Goal: Register for event/course

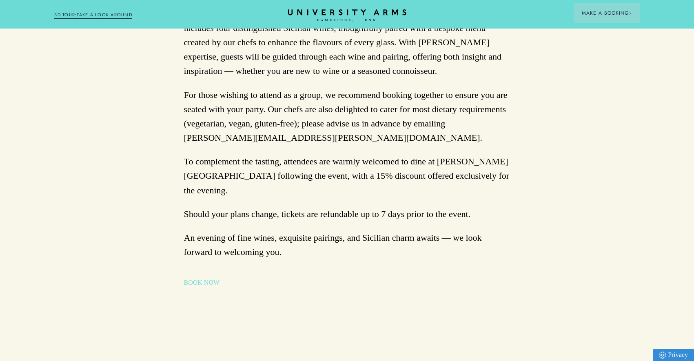
scroll to position [1117, 0]
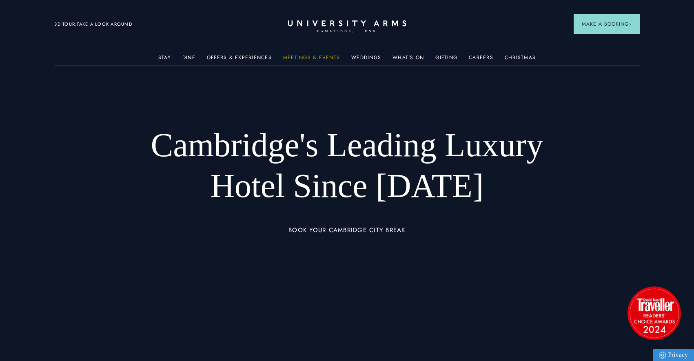
click at [298, 59] on link "Meetings & Events" at bounding box center [311, 60] width 57 height 11
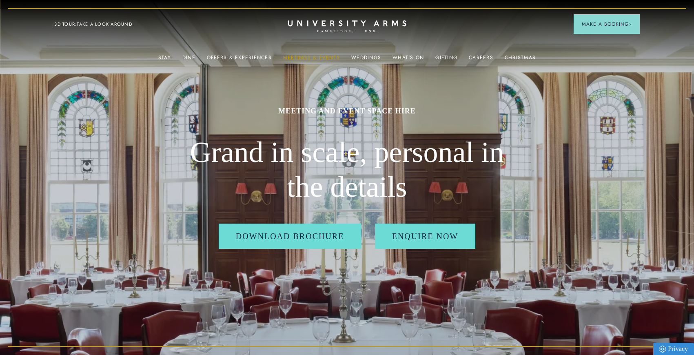
click at [319, 55] on link "Meetings & Events" at bounding box center [311, 60] width 57 height 11
click at [324, 56] on link "Meetings & Events" at bounding box center [311, 60] width 57 height 11
click at [329, 56] on link "Meetings & Events" at bounding box center [311, 60] width 57 height 11
click at [325, 55] on link "Meetings & Events" at bounding box center [311, 60] width 57 height 11
click at [332, 57] on link "Meetings & Events" at bounding box center [311, 60] width 57 height 11
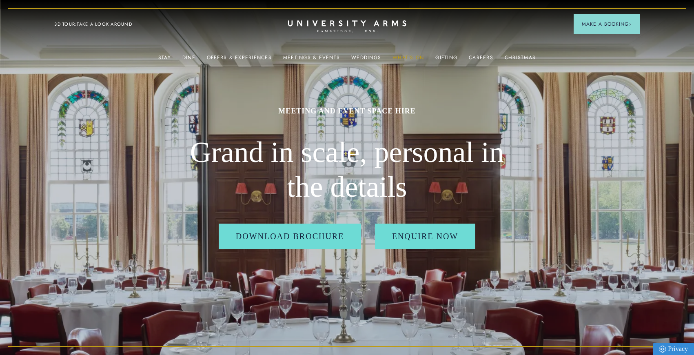
click at [415, 56] on link "What's On" at bounding box center [407, 60] width 31 height 11
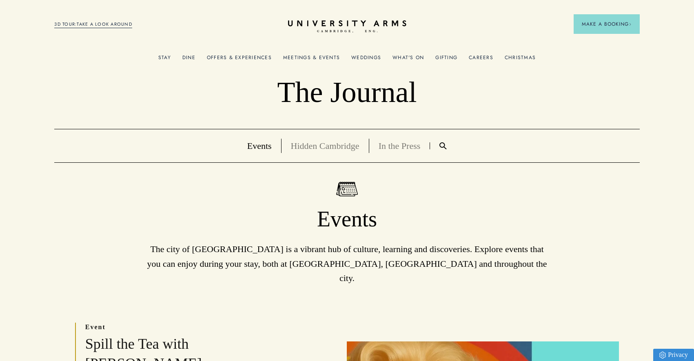
scroll to position [207, 0]
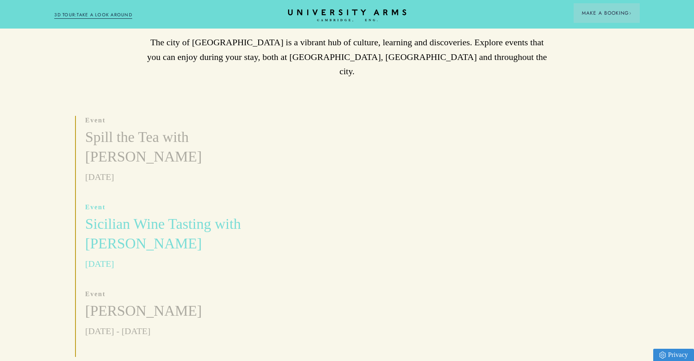
click at [177, 215] on h3 "Sicilian Wine Tasting with [PERSON_NAME]" at bounding box center [178, 234] width 187 height 39
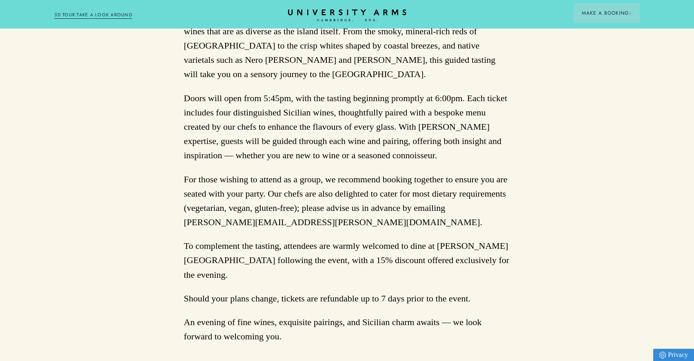
scroll to position [525, 0]
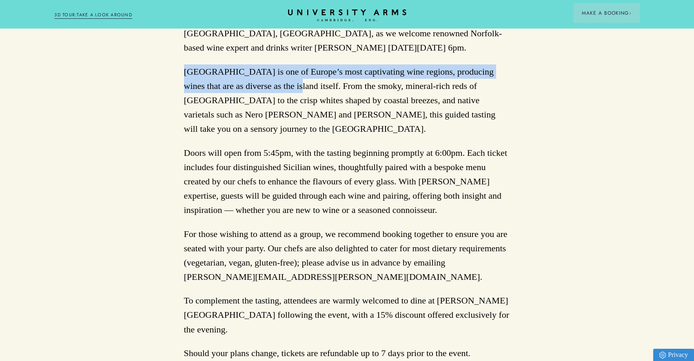
drag, startPoint x: 184, startPoint y: 71, endPoint x: 246, endPoint y: 81, distance: 61.9
click at [246, 81] on p "[GEOGRAPHIC_DATA] is one of Europe’s most captivating wine regions, producing w…" at bounding box center [347, 100] width 326 height 72
copy p "[GEOGRAPHIC_DATA] is one of Europe’s most captivating wine regions, producing w…"
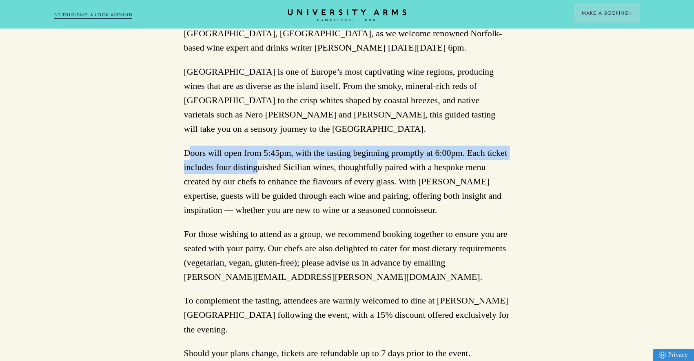
drag, startPoint x: 188, startPoint y: 138, endPoint x: 257, endPoint y: 150, distance: 69.1
click at [257, 150] on p "Doors will open from 5:45pm, with the tasting beginning promptly at 6:00pm. Eac…" at bounding box center [347, 182] width 326 height 72
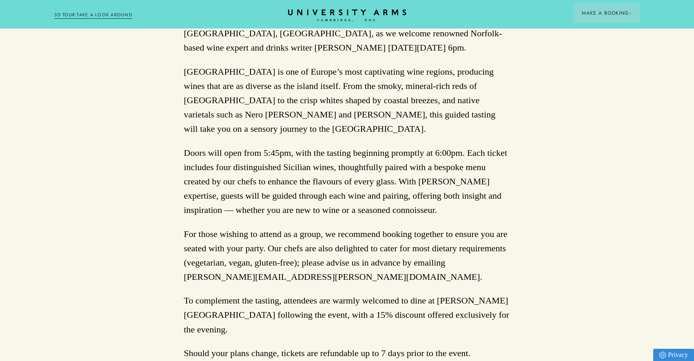
click at [259, 151] on p "Doors will open from 5:45pm, with the tasting beginning promptly at 6:00pm. Eac…" at bounding box center [347, 182] width 326 height 72
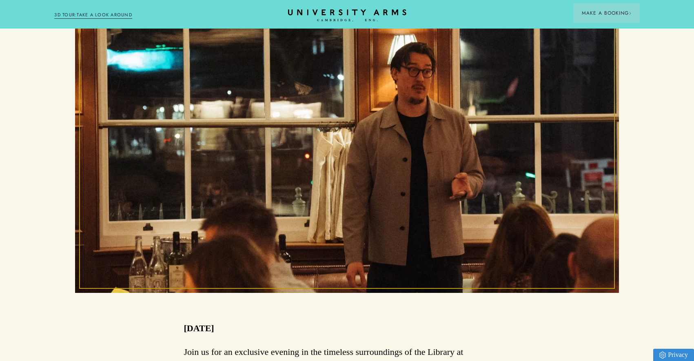
scroll to position [146, 0]
